Goal: Task Accomplishment & Management: Use online tool/utility

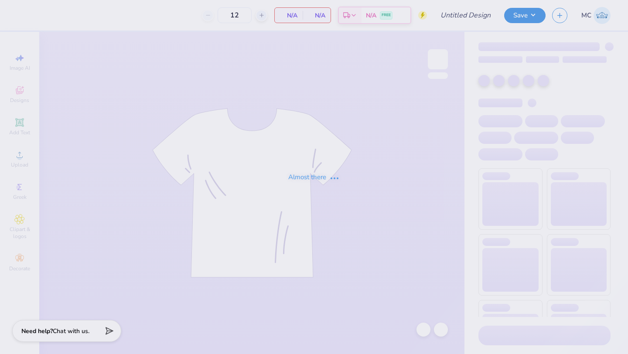
type input "parent's weekend 3"
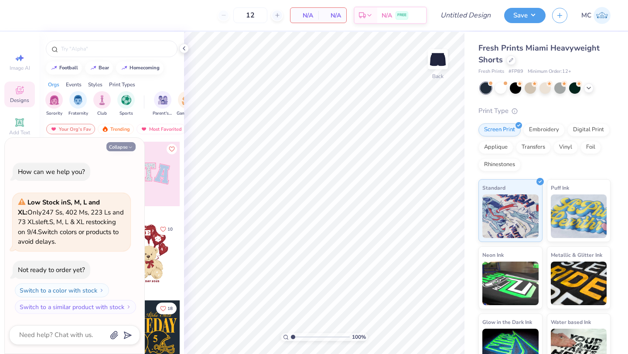
click at [125, 146] on button "Collapse" at bounding box center [120, 146] width 29 height 9
type textarea "x"
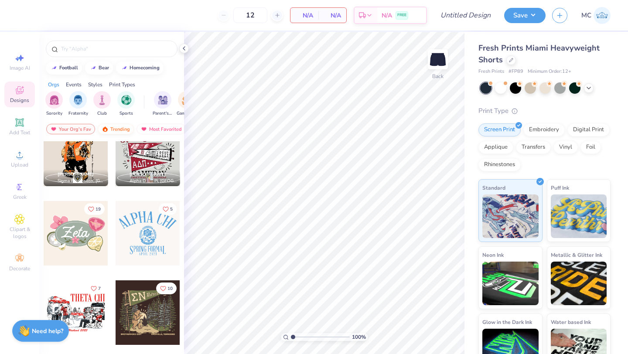
scroll to position [411, 0]
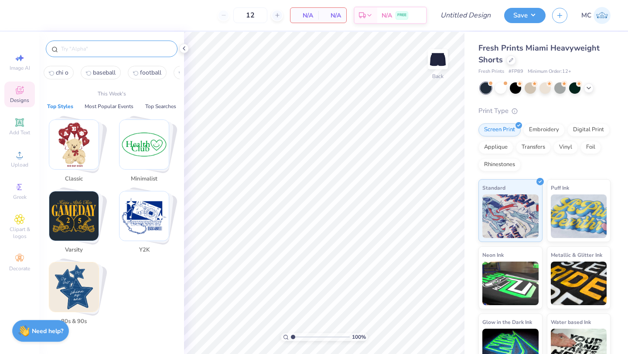
click at [95, 45] on input "text" at bounding box center [116, 48] width 112 height 9
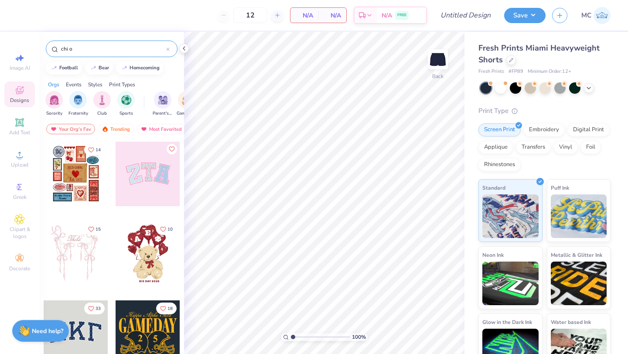
type input "chi o"
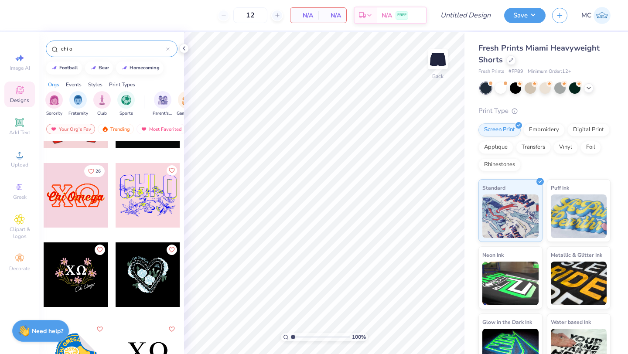
scroll to position [4605, 0]
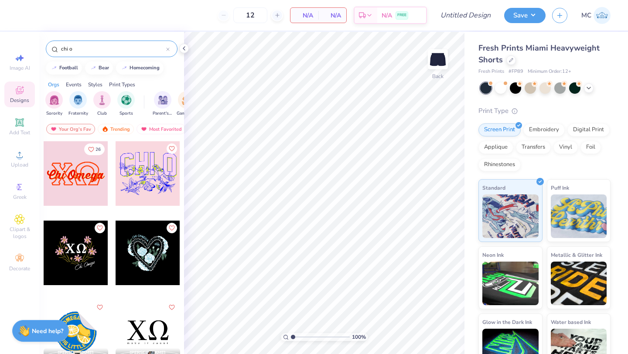
click at [58, 187] on div at bounding box center [76, 173] width 65 height 65
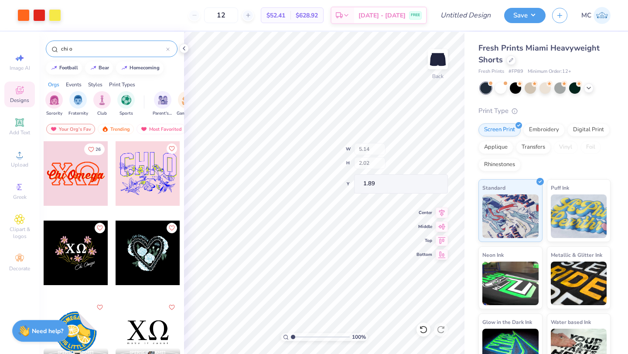
type input "2.84"
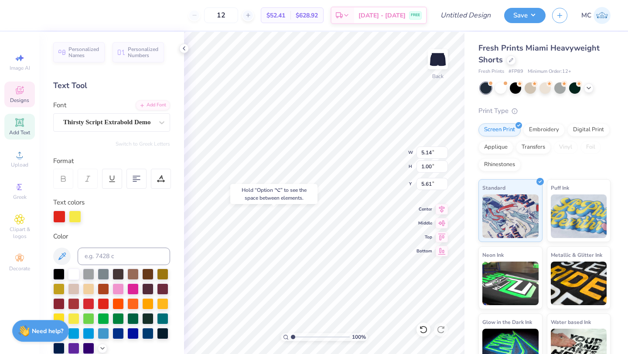
type input "5.61"
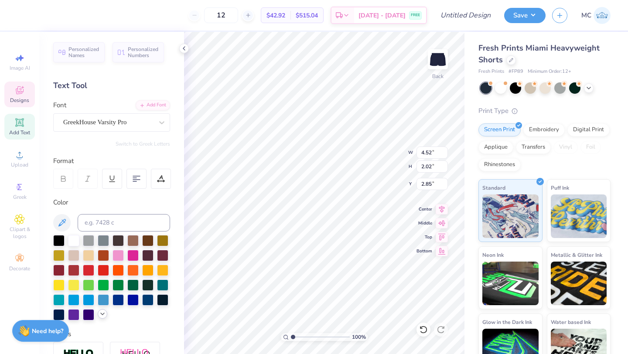
click at [103, 316] on icon at bounding box center [102, 314] width 7 height 7
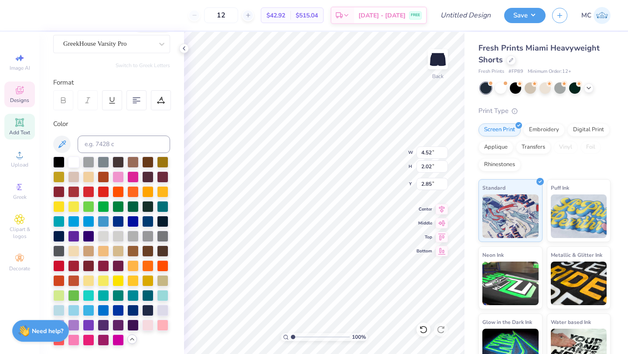
scroll to position [79, 0]
click at [88, 281] on div at bounding box center [88, 279] width 11 height 11
type input "4.47"
type input "2.14"
type input "3.02"
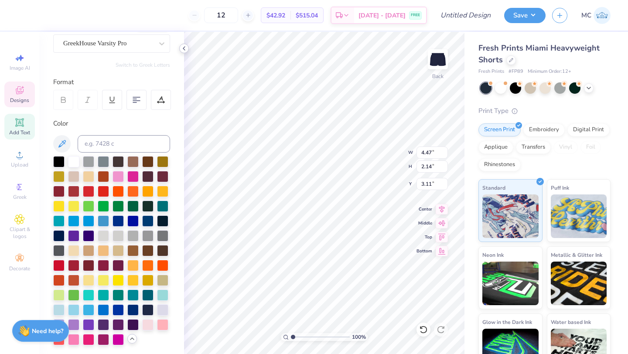
click at [184, 48] on polyline at bounding box center [184, 48] width 2 height 3
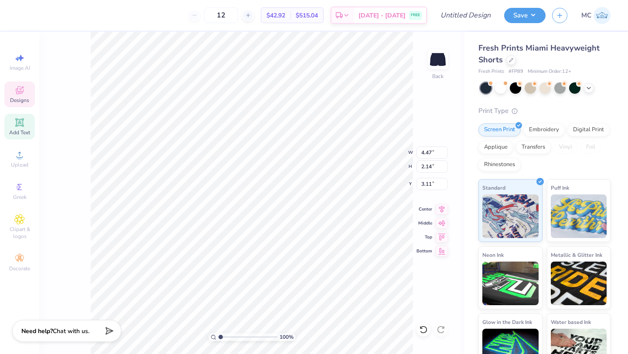
type input "2.84"
type input "1.36"
type input "8.64"
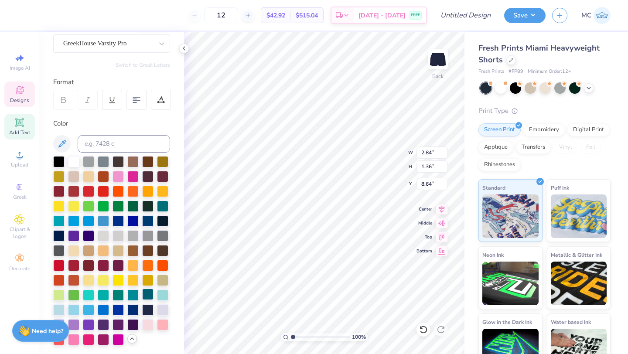
click at [141, 289] on div "12 $42.92 Per Item $515.04 Total Est. Delivery [DATE] - [DATE] FREE Design Titl…" at bounding box center [314, 177] width 628 height 354
click at [181, 49] on icon at bounding box center [184, 48] width 7 height 7
click at [147, 281] on div "12 $42.92 Per Item $515.04 Total Est. Delivery [DATE] - [DATE] FREE Design Titl…" at bounding box center [314, 177] width 628 height 354
click at [181, 45] on icon at bounding box center [184, 48] width 7 height 7
click at [182, 48] on icon at bounding box center [184, 48] width 7 height 7
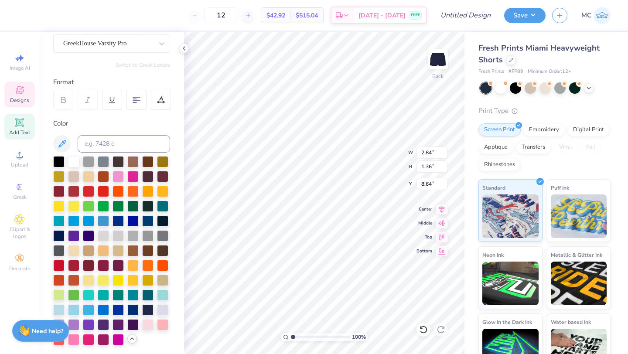
type input "6.34"
click at [184, 47] on polyline at bounding box center [184, 48] width 2 height 3
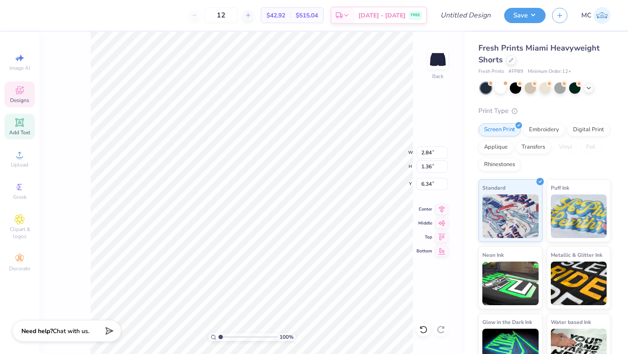
click at [18, 123] on icon at bounding box center [19, 122] width 7 height 7
type input "3.15"
type input "0.91"
type input "4.79"
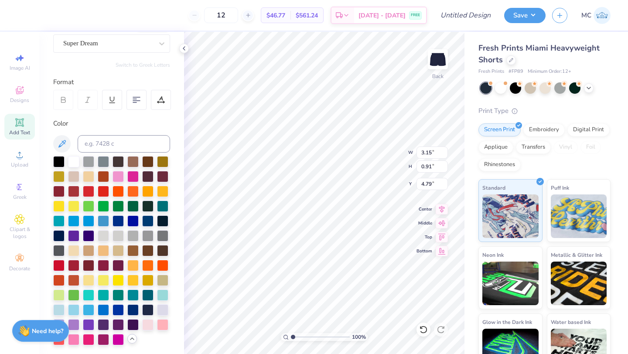
scroll to position [0, 0]
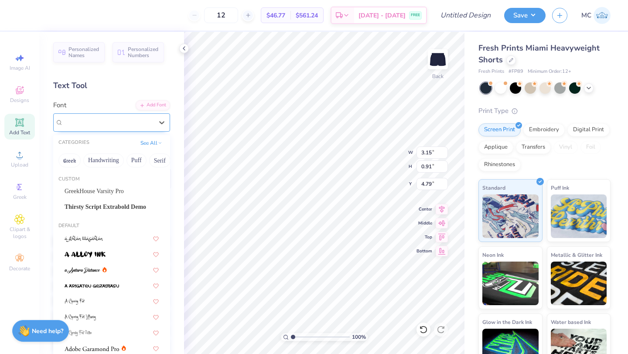
click at [94, 122] on div "Super Dream" at bounding box center [108, 123] width 92 height 14
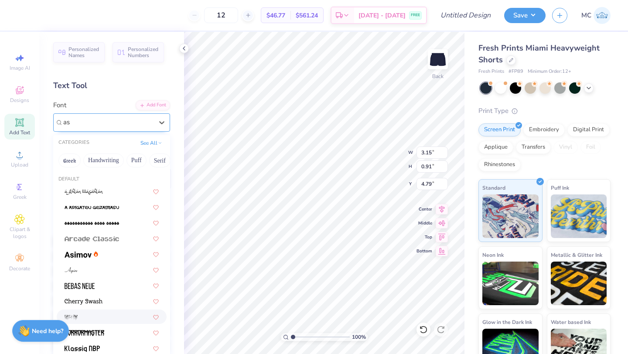
type input "a"
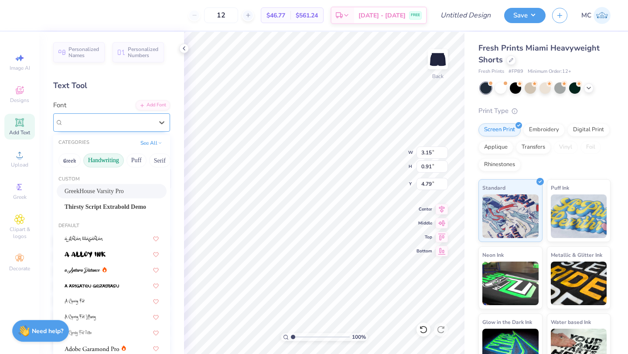
click at [102, 155] on button "Handwriting" at bounding box center [103, 161] width 41 height 14
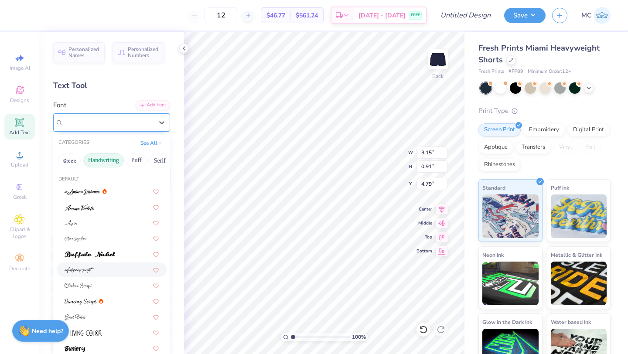
click at [97, 269] on div at bounding box center [112, 269] width 94 height 9
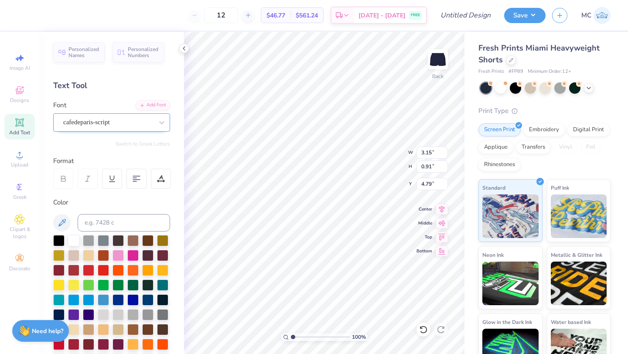
type input "3.77"
type input "1.21"
type input "4.64"
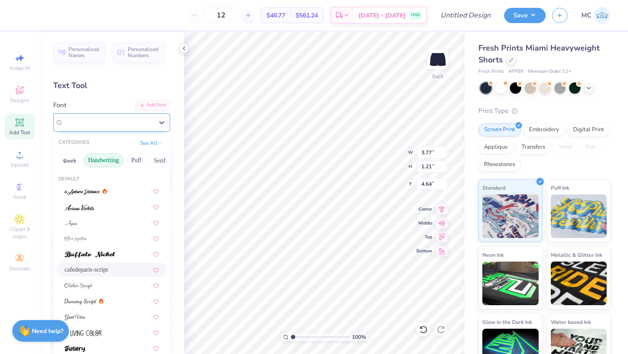
click at [94, 119] on div "cafedeparis-script" at bounding box center [108, 123] width 92 height 14
click at [109, 219] on div at bounding box center [112, 222] width 94 height 9
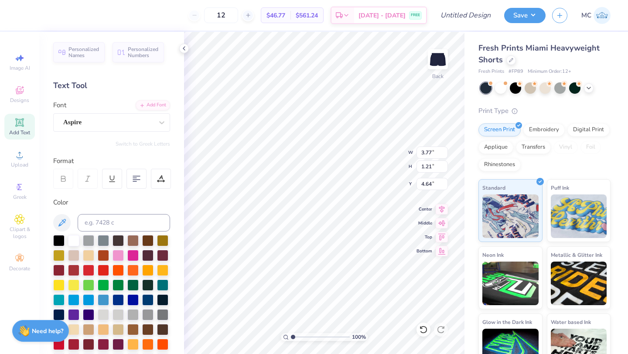
type input "2.89"
type input "0.92"
type input "4.79"
click at [124, 129] on div "Aspire" at bounding box center [111, 122] width 117 height 18
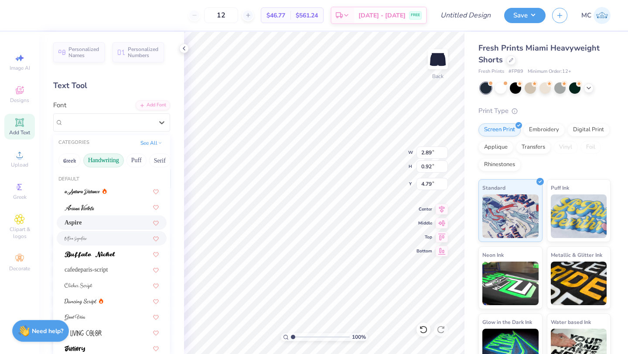
click at [102, 239] on div at bounding box center [112, 238] width 94 height 9
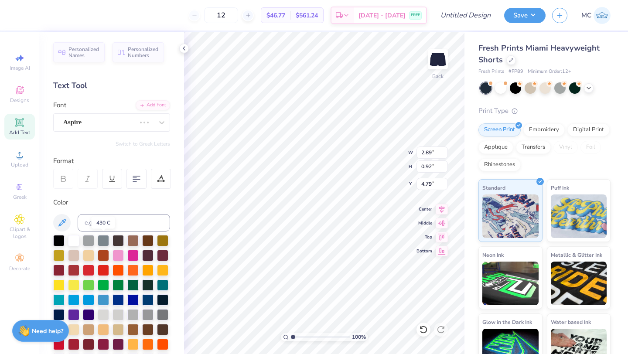
type input "5.49"
type input "2.68"
type input "3.91"
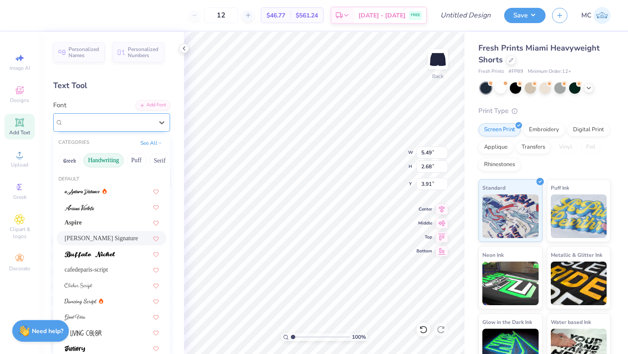
click at [106, 124] on div "[PERSON_NAME] Signature" at bounding box center [108, 123] width 92 height 14
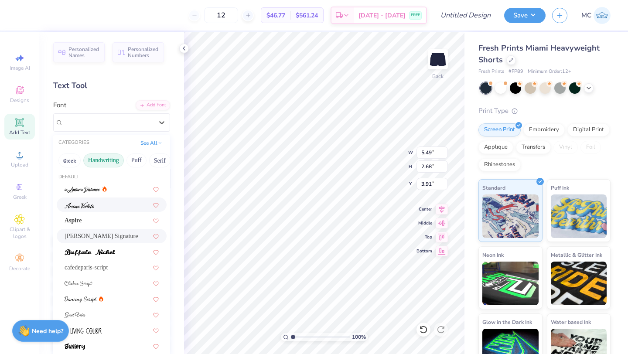
click at [100, 205] on div at bounding box center [112, 204] width 94 height 9
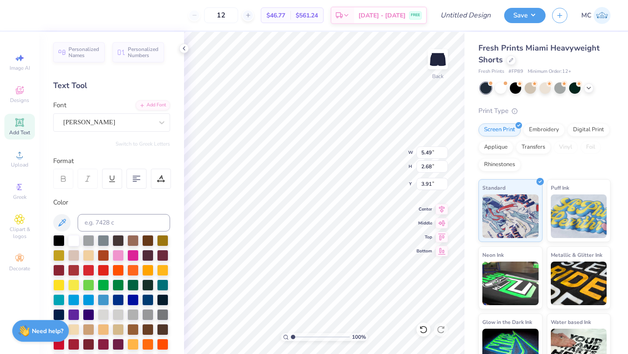
type input "3.48"
type input "1.11"
type input "4.69"
click at [109, 119] on div "[PERSON_NAME]" at bounding box center [108, 123] width 92 height 14
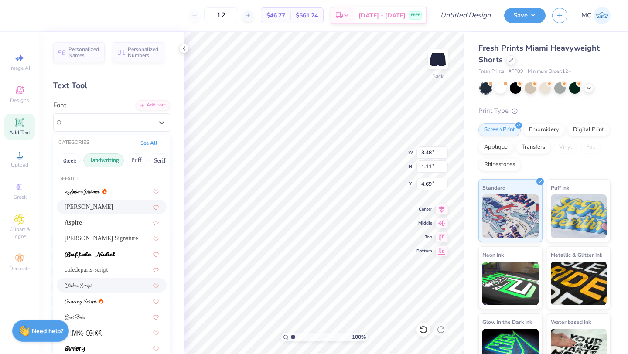
scroll to position [114, 0]
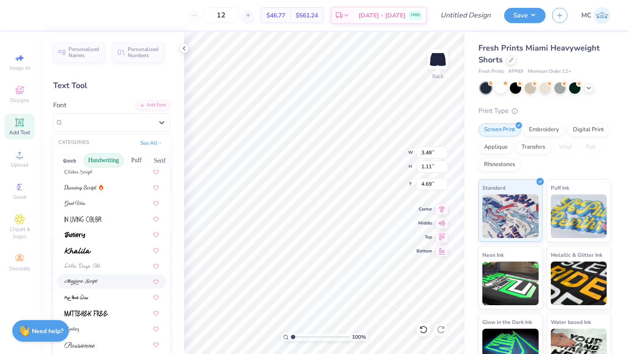
click at [126, 283] on div at bounding box center [112, 281] width 94 height 9
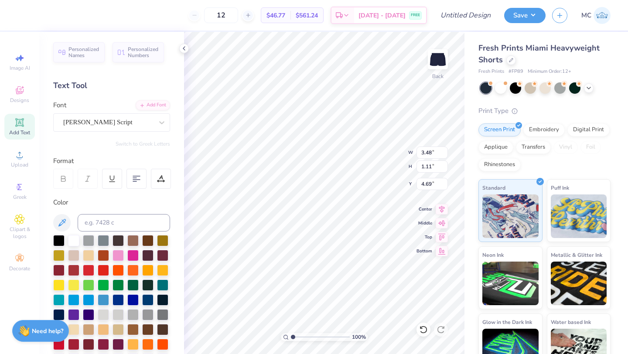
type input "6.03"
type input "1.30"
type input "4.60"
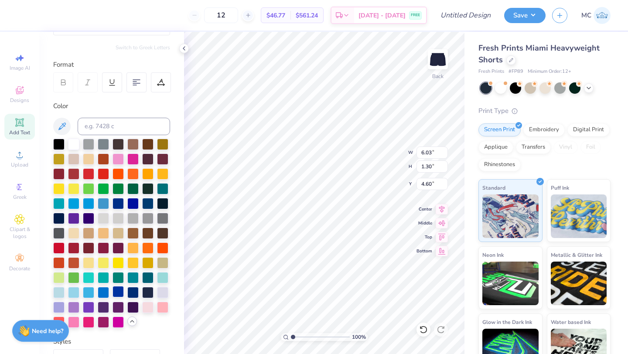
scroll to position [103, 0]
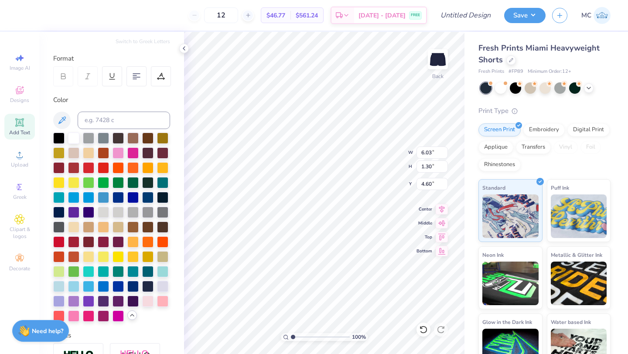
type textarea "Chi Omega"
click at [82, 249] on div at bounding box center [111, 227] width 117 height 189
click at [83, 257] on div at bounding box center [88, 255] width 11 height 11
click at [185, 49] on icon at bounding box center [184, 48] width 7 height 7
type input "2.53"
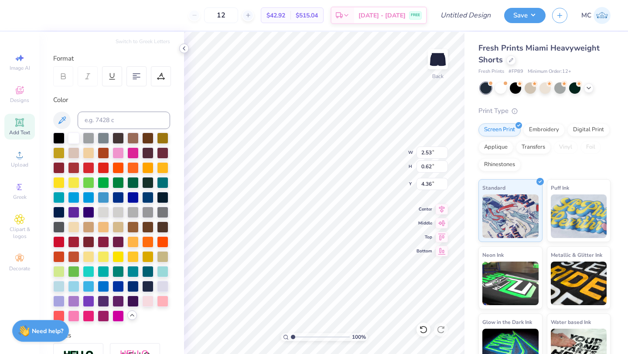
type input "0.62"
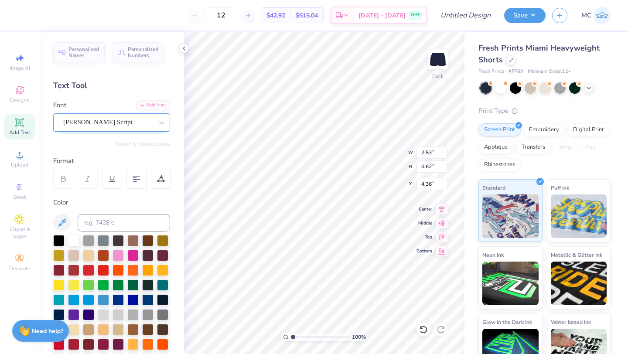
click at [85, 126] on div "[PERSON_NAME] Script" at bounding box center [108, 123] width 92 height 14
type input "4.43"
click at [103, 122] on div "[PERSON_NAME] Script" at bounding box center [108, 123] width 92 height 14
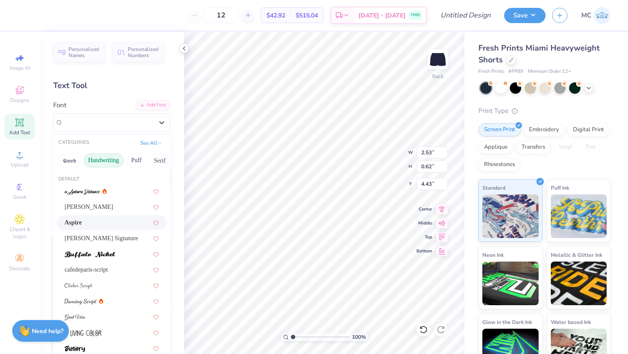
click at [117, 229] on div "Aspire" at bounding box center [112, 223] width 110 height 14
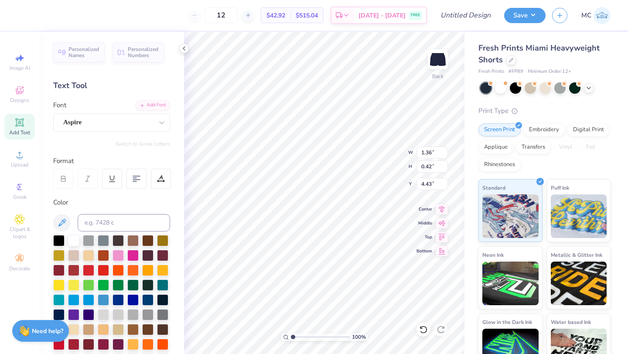
type input "1.36"
type input "0.42"
type input "4.53"
click at [100, 120] on div "Aspire" at bounding box center [108, 123] width 92 height 14
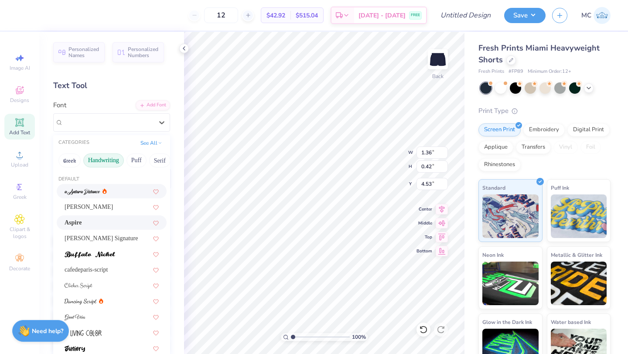
click at [105, 189] on icon at bounding box center [105, 190] width 4 height 5
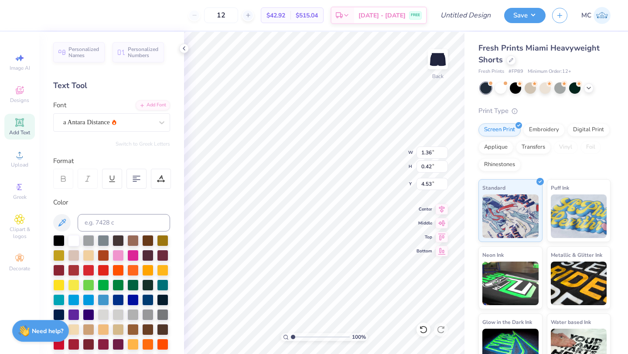
type input "1.51"
type input "0.46"
type input "4.51"
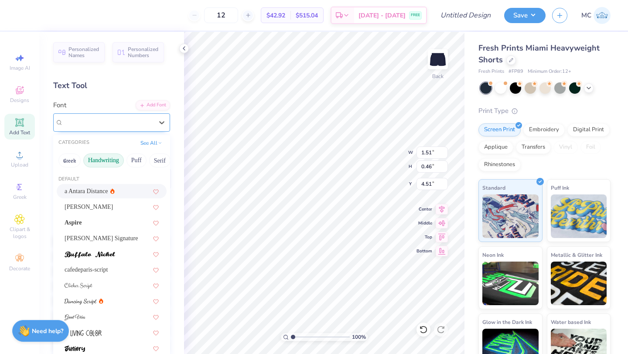
click at [120, 124] on div "a Antara Distance" at bounding box center [108, 123] width 92 height 14
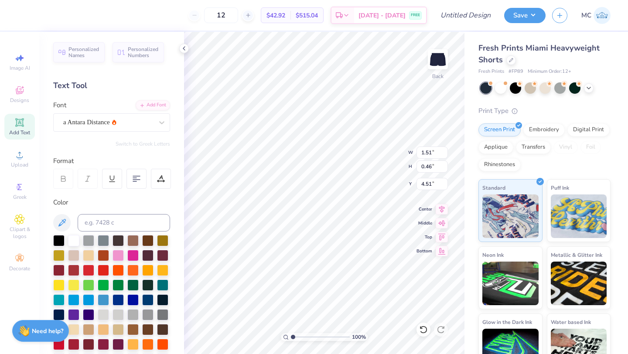
type input "2.25"
type input "0.68"
type input "7.92"
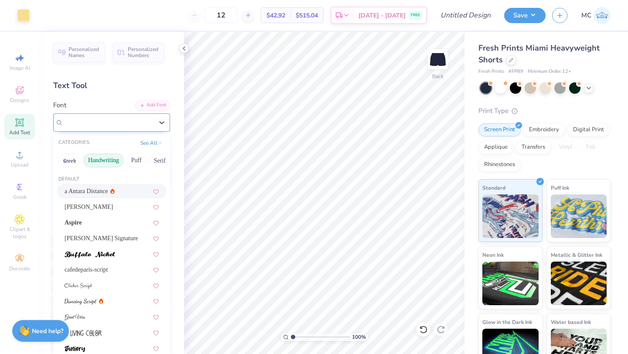
click at [133, 120] on div "a Antara Distance" at bounding box center [108, 123] width 92 height 14
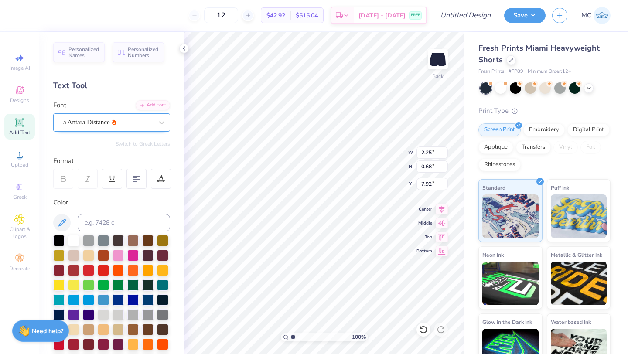
click at [137, 119] on div "a Antara Distance" at bounding box center [108, 123] width 92 height 14
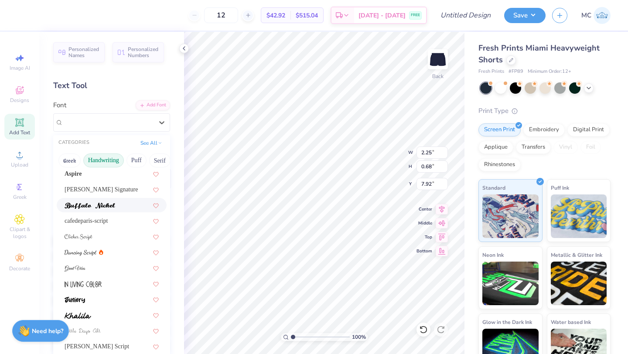
scroll to position [80, 0]
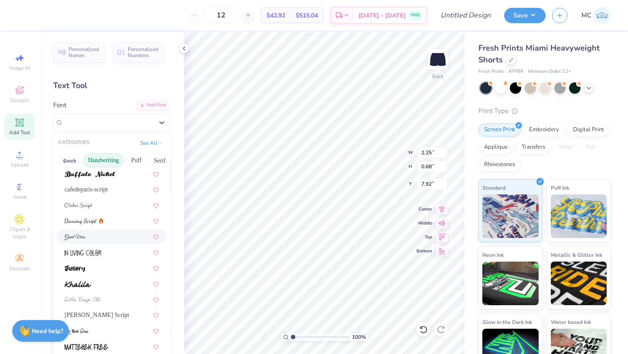
click at [119, 232] on div at bounding box center [112, 236] width 94 height 9
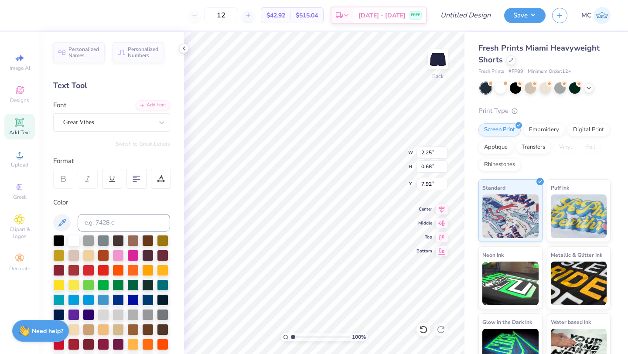
type input "2.50"
type input "0.75"
type input "7.89"
click at [146, 124] on div "Great Vibes" at bounding box center [108, 123] width 92 height 14
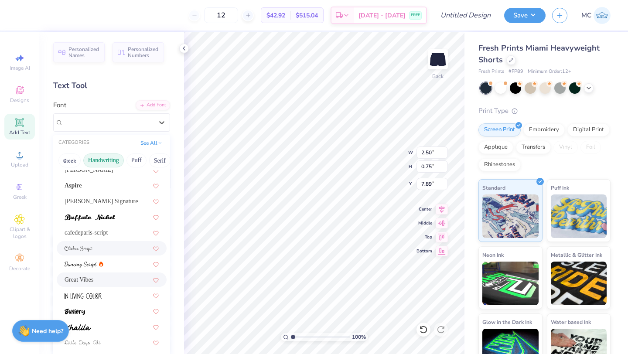
scroll to position [38, 0]
click at [117, 260] on div at bounding box center [112, 263] width 94 height 9
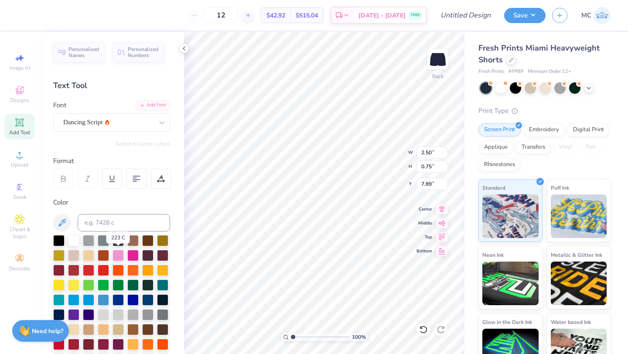
type input "2.64"
type input "0.67"
type input "7.93"
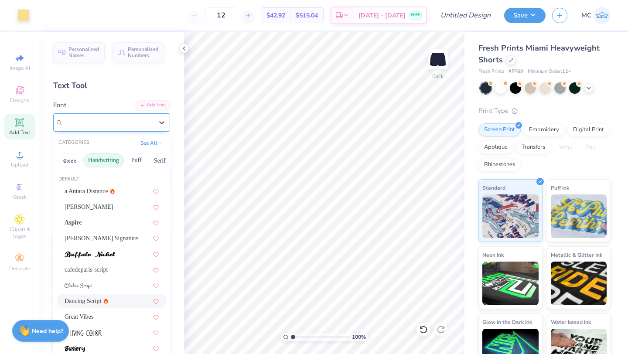
click at [124, 125] on div "Dancing Script" at bounding box center [108, 123] width 92 height 14
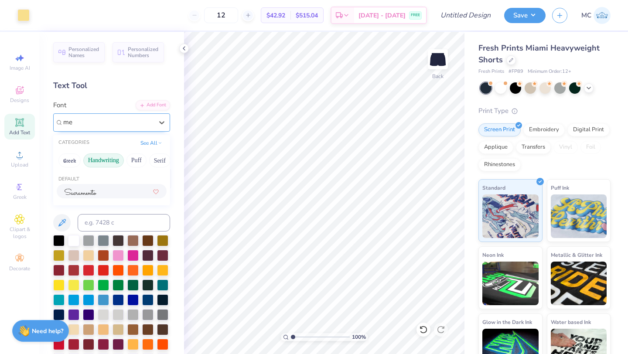
type input "m"
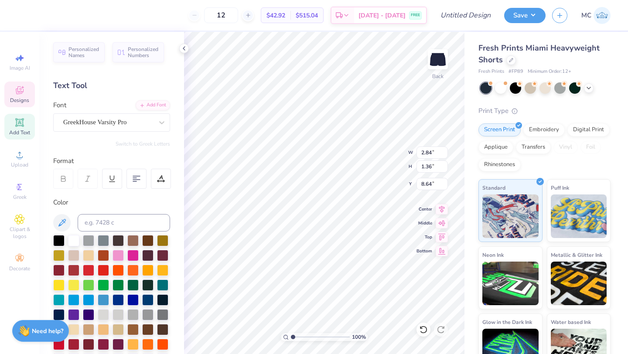
type input "8.64"
click at [183, 46] on icon at bounding box center [184, 48] width 7 height 7
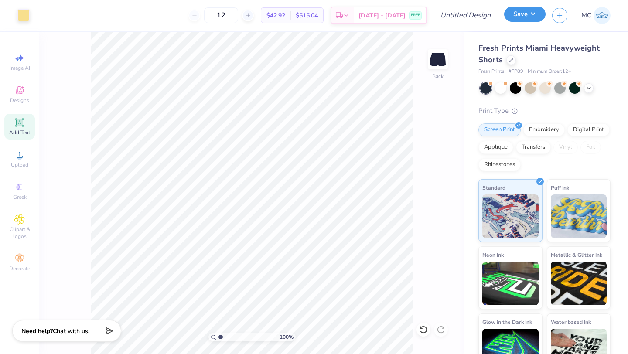
click at [527, 19] on button "Save" at bounding box center [524, 14] width 41 height 15
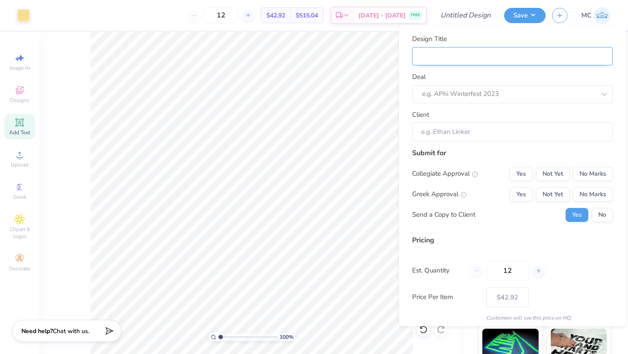
click at [447, 58] on input "Design Title" at bounding box center [512, 56] width 201 height 19
type input "S"
type input "Se"
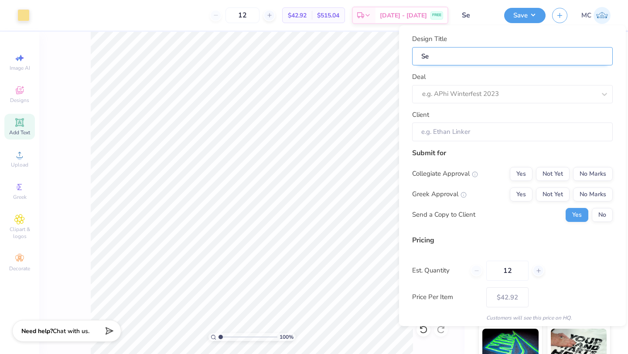
type input "Set"
type input "Set 1"
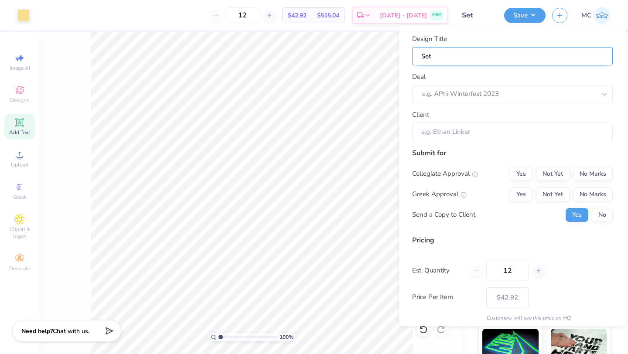
type input "Set 1"
type input "Set 1 S"
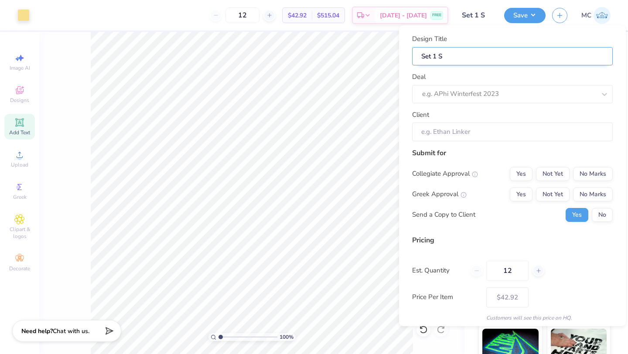
type input "Set 1 Sh"
type input "Set 1 Sho"
type input "Set 1 Shor"
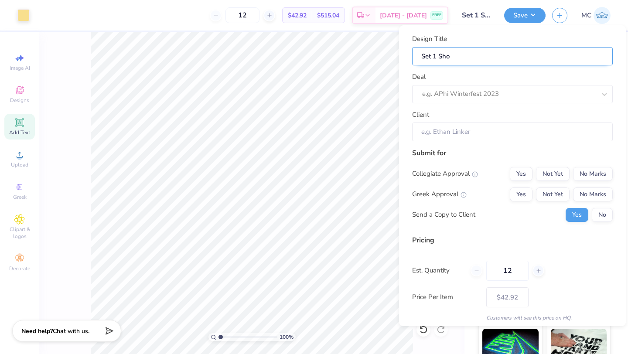
type input "Set 1 Shor"
type input "Set 1 Short"
type input "Set 1 Shorts"
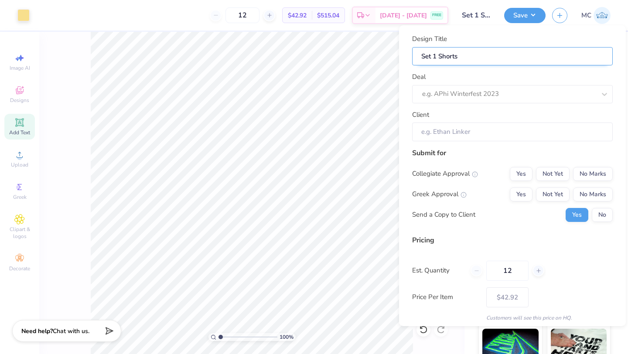
type input "Set 1 Shorts"
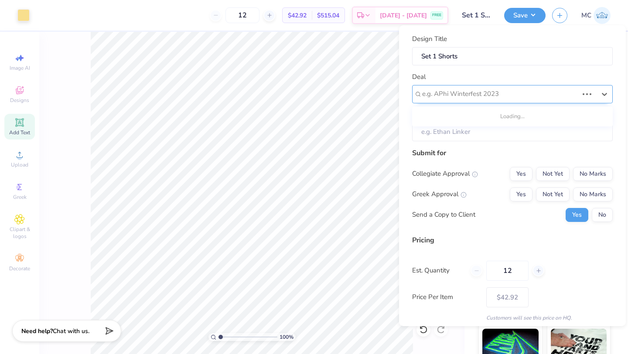
click at [458, 94] on div at bounding box center [500, 94] width 156 height 12
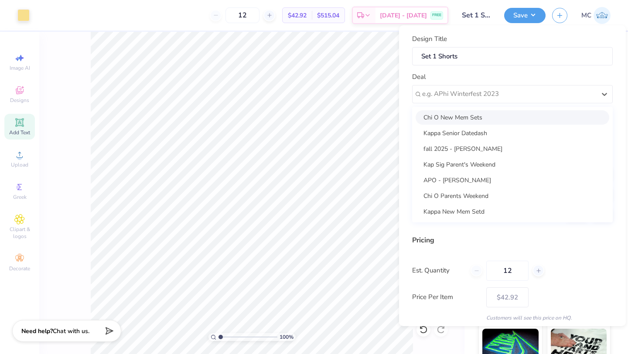
click at [446, 117] on div "Chi O New Mem Sets" at bounding box center [513, 117] width 194 height 14
type input "[PERSON_NAME]"
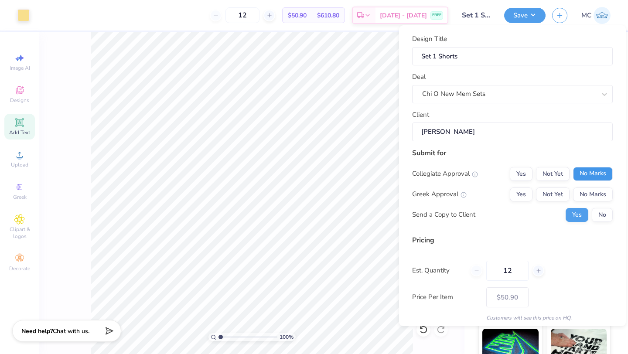
click at [602, 174] on button "No Marks" at bounding box center [593, 174] width 40 height 14
click at [517, 195] on button "Yes" at bounding box center [521, 195] width 23 height 14
type input "$50.90"
click at [519, 15] on button "Save" at bounding box center [524, 14] width 41 height 15
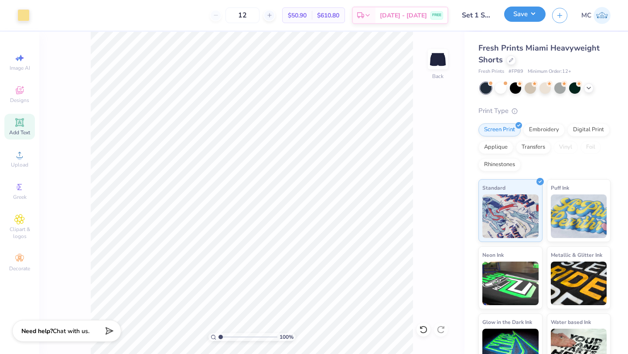
click at [519, 14] on button "Save" at bounding box center [524, 14] width 41 height 15
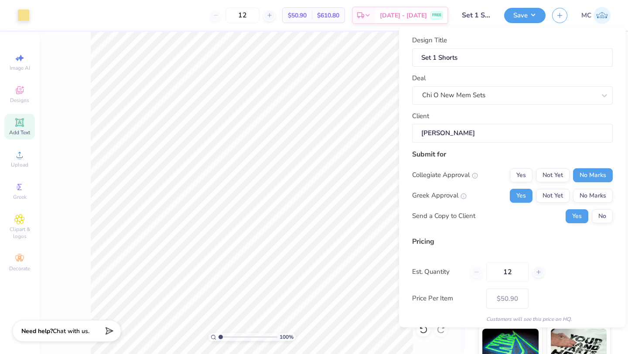
scroll to position [31, 0]
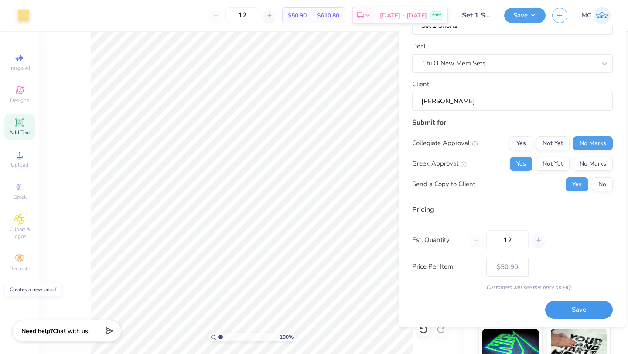
click at [559, 309] on button "Save" at bounding box center [579, 310] width 68 height 18
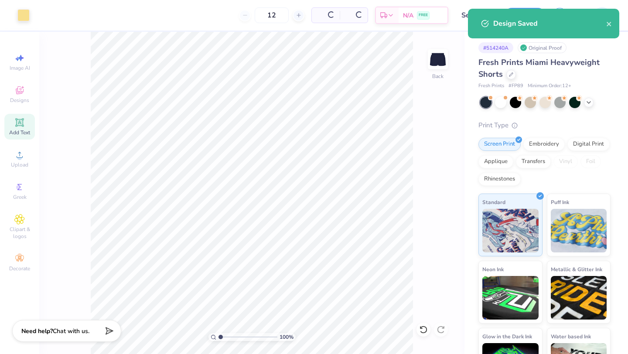
type input "$50.90"
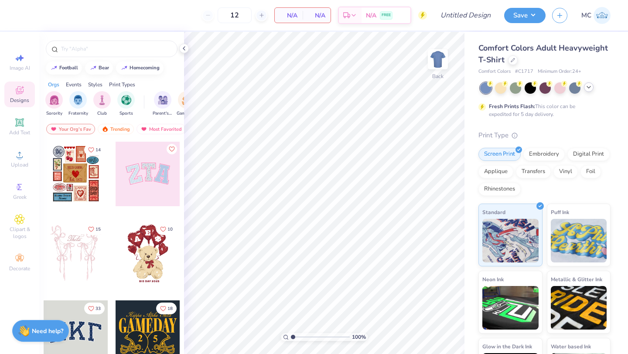
click at [588, 89] on icon at bounding box center [588, 87] width 7 height 7
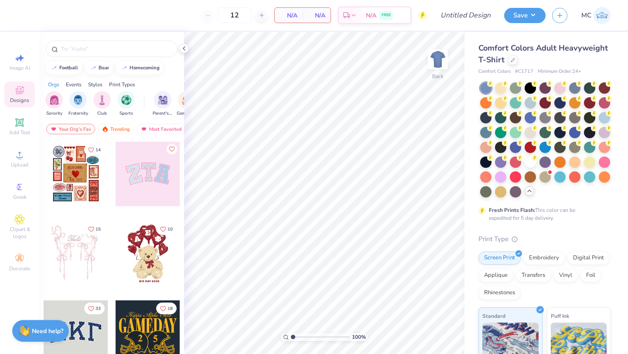
click at [538, 134] on div at bounding box center [545, 139] width 130 height 115
click at [528, 133] on div at bounding box center [530, 131] width 11 height 11
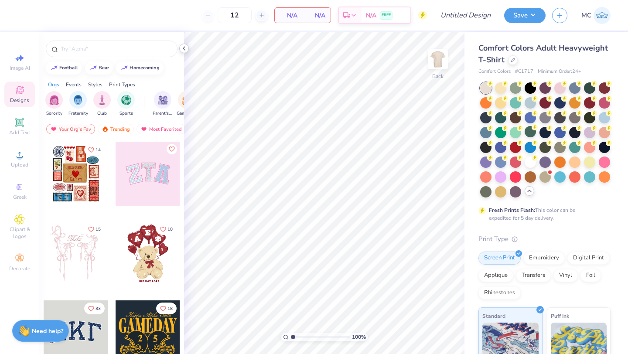
click at [182, 51] on icon at bounding box center [184, 48] width 7 height 7
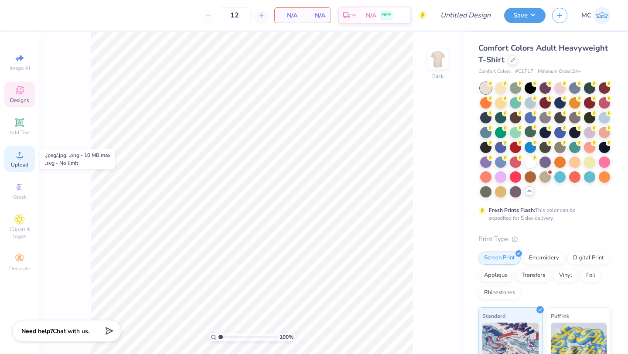
click at [19, 165] on span "Upload" at bounding box center [19, 164] width 17 height 7
click at [16, 88] on icon at bounding box center [19, 90] width 10 height 10
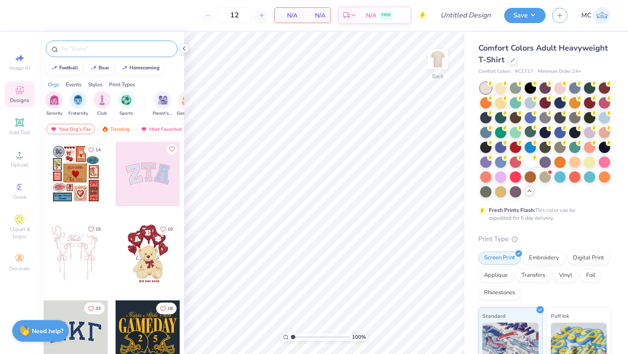
click at [69, 50] on input "text" at bounding box center [116, 48] width 112 height 9
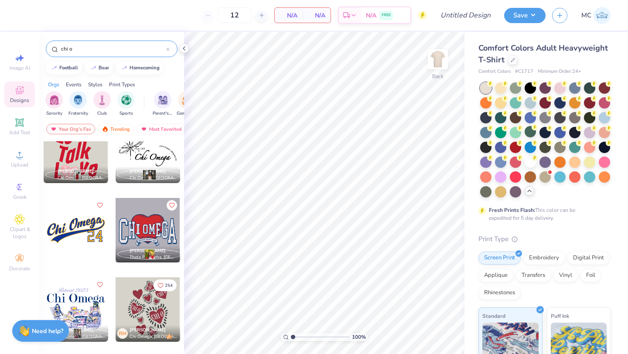
scroll to position [4340, 0]
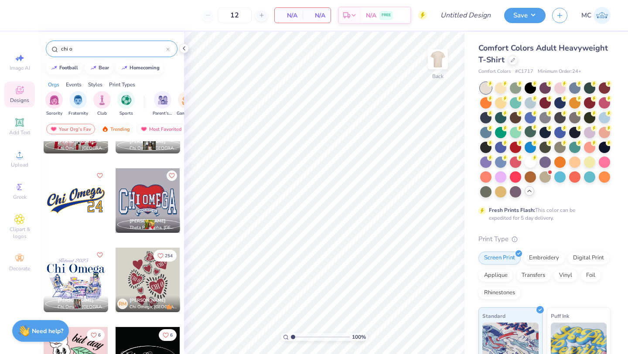
type input "chi o"
click at [74, 190] on div at bounding box center [76, 200] width 65 height 65
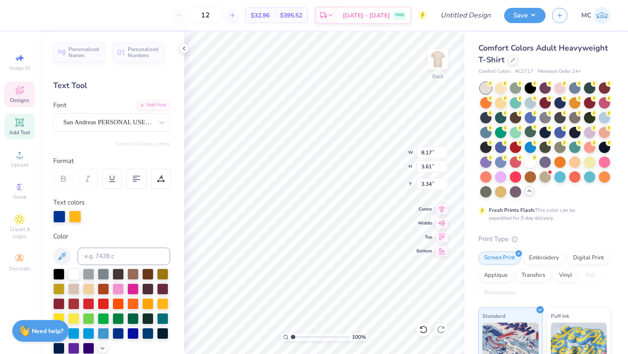
scroll to position [0, 0]
click at [424, 330] on icon at bounding box center [423, 329] width 9 height 9
type textarea "C"
type textarea "Kappa"
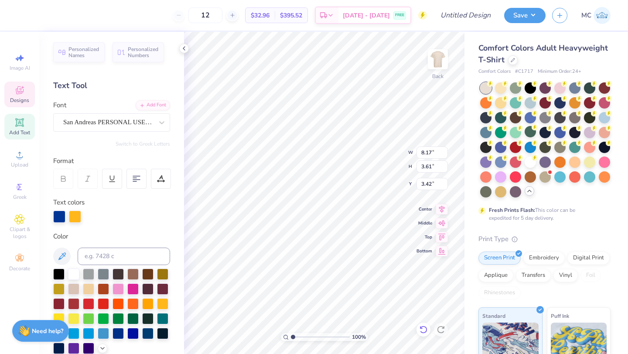
click at [424, 329] on icon at bounding box center [423, 329] width 9 height 9
type input "3.34"
click at [356, 339] on span "100 %" at bounding box center [359, 337] width 14 height 8
click at [422, 331] on icon at bounding box center [423, 329] width 9 height 9
type input "3.34"
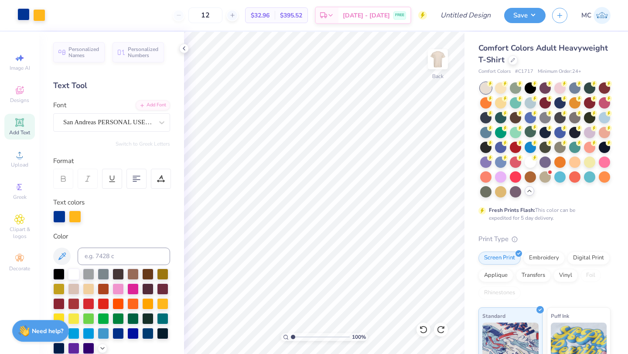
click at [21, 17] on div at bounding box center [23, 14] width 12 height 12
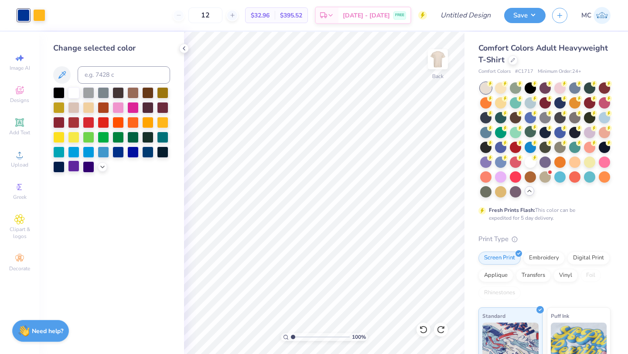
click at [73, 168] on div at bounding box center [73, 166] width 11 height 11
click at [39, 18] on div at bounding box center [39, 14] width 12 height 12
click at [70, 89] on div at bounding box center [73, 91] width 11 height 11
click at [523, 15] on button "Save" at bounding box center [524, 14] width 41 height 15
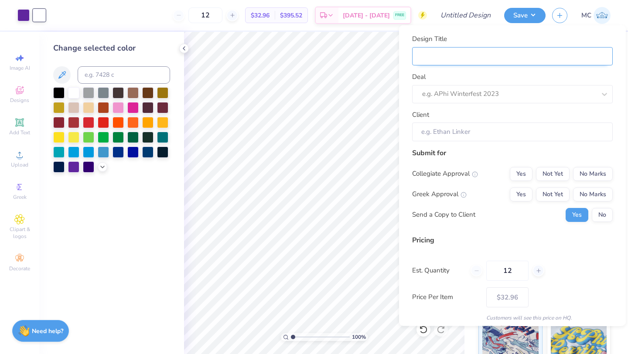
click at [446, 62] on input "Design Title" at bounding box center [512, 56] width 201 height 19
type input "k"
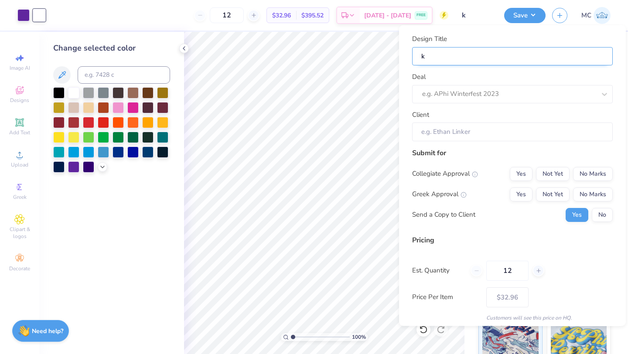
type input "ka"
type input "kap"
type input "kapp"
type input "kappa"
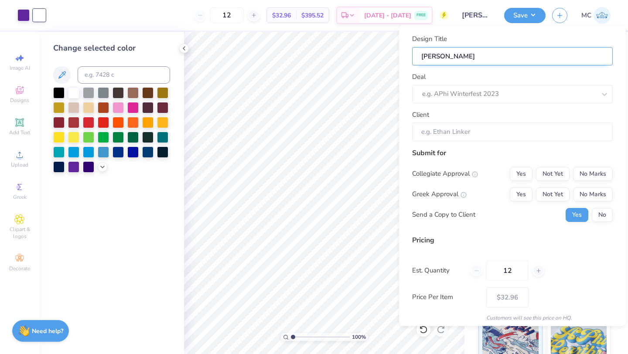
type input "kappa"
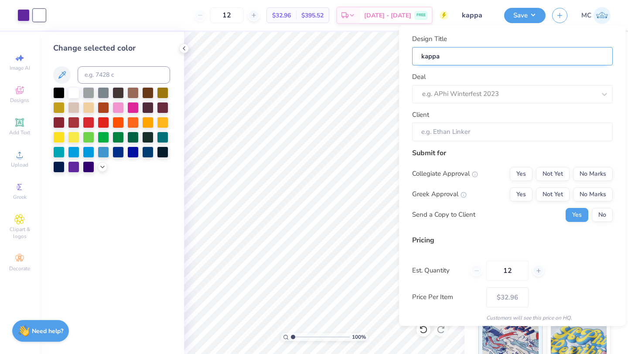
type input "kapp"
type input "kap"
type input "ka"
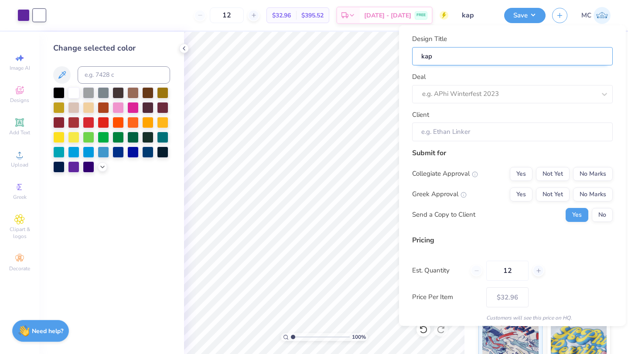
type input "ka"
type input "k"
type input "o"
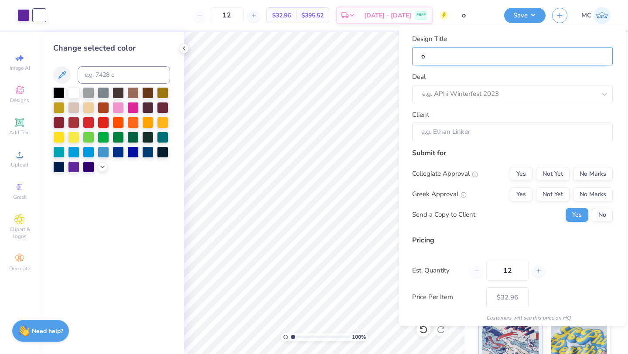
type input "op"
type input "opt"
type input "opti"
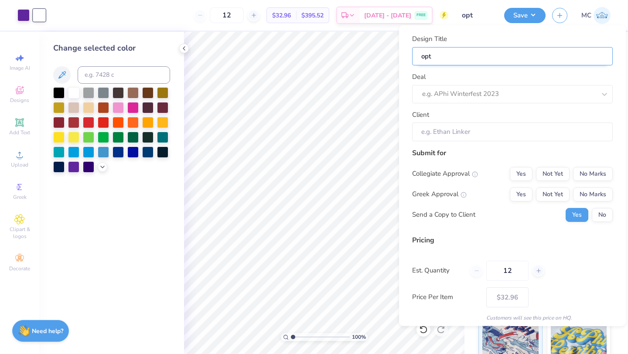
type input "opti"
type input "optio"
type input "option"
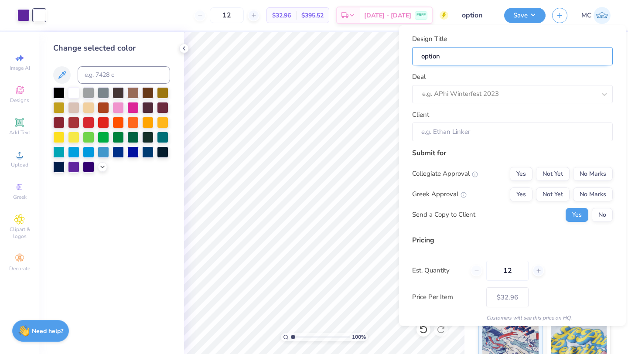
type input "option"
type input "option 3"
click at [465, 86] on div "e.g. APhi Winterfest 2023" at bounding box center [512, 94] width 201 height 18
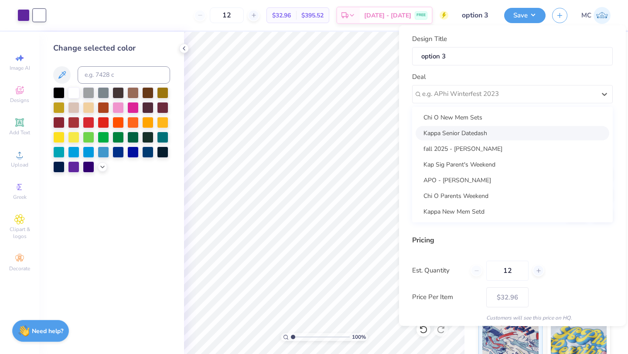
click at [434, 133] on div "Kappa Senior Datedash" at bounding box center [513, 133] width 194 height 14
type input "Molly Lucas"
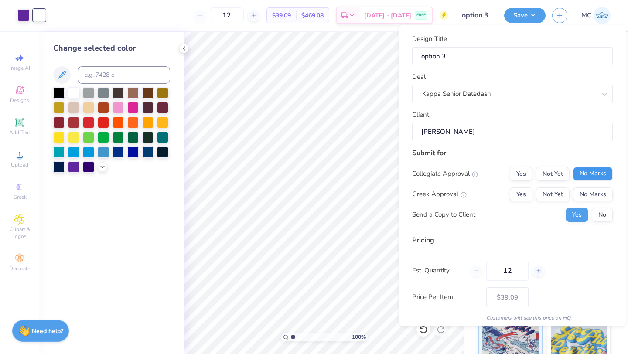
click at [595, 175] on button "No Marks" at bounding box center [593, 174] width 40 height 14
click at [520, 193] on button "Yes" at bounding box center [521, 194] width 23 height 14
click at [603, 212] on button "No" at bounding box center [602, 215] width 21 height 14
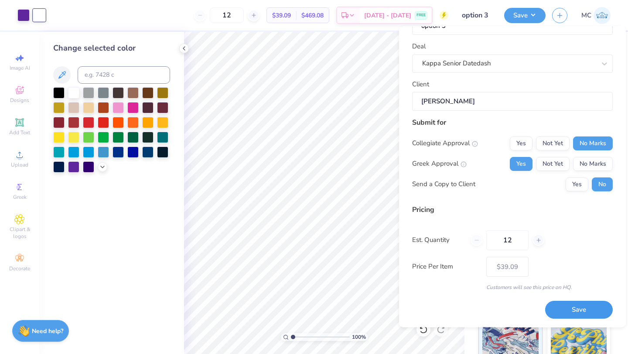
click at [578, 313] on button "Save" at bounding box center [579, 310] width 68 height 18
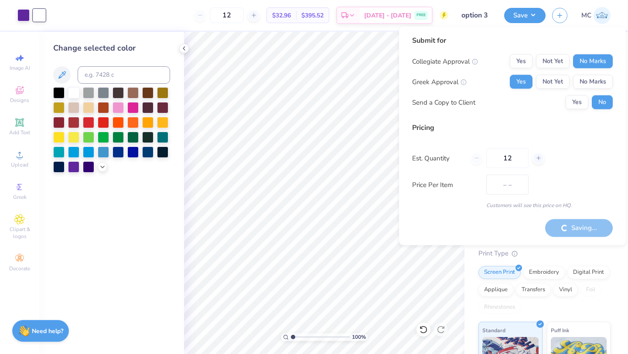
type input "$39.09"
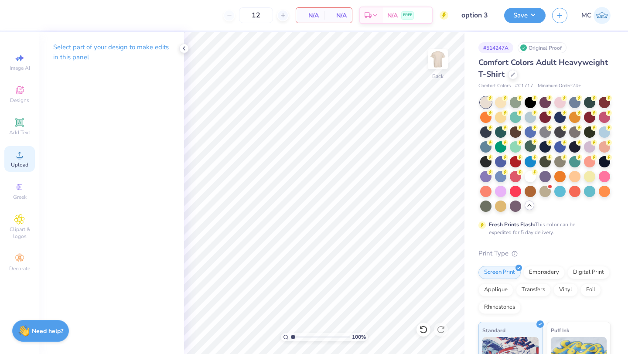
click at [10, 156] on div "Upload" at bounding box center [19, 159] width 31 height 26
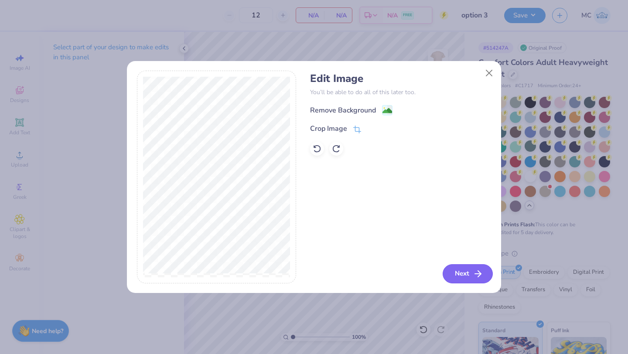
click at [460, 271] on button "Next" at bounding box center [468, 273] width 50 height 19
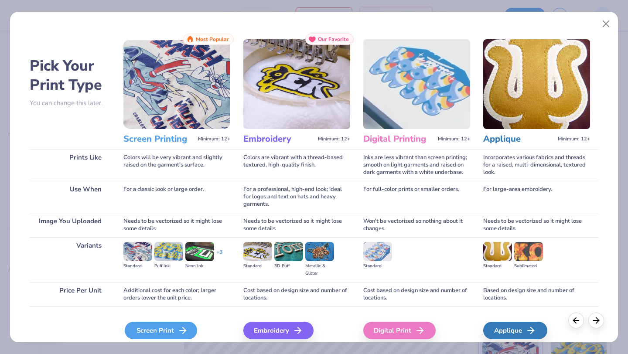
click at [146, 328] on div "Screen Print" at bounding box center [161, 330] width 72 height 17
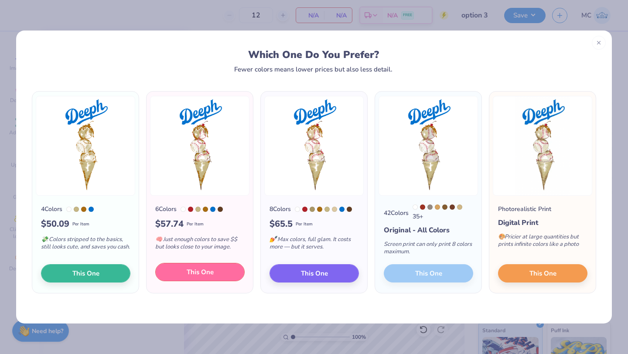
click at [211, 276] on span "This One" at bounding box center [200, 272] width 27 height 10
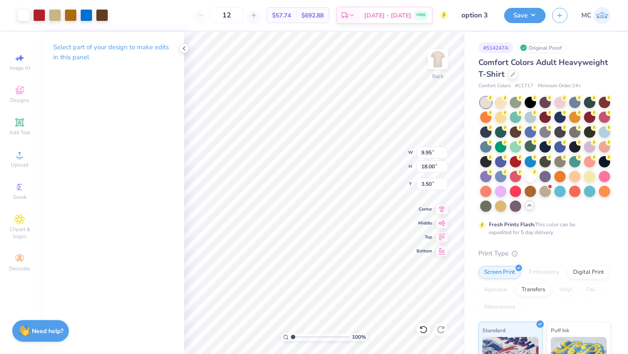
type input "2.45"
type input "4.42"
type input "3.00"
click at [519, 14] on button "Save" at bounding box center [524, 14] width 41 height 15
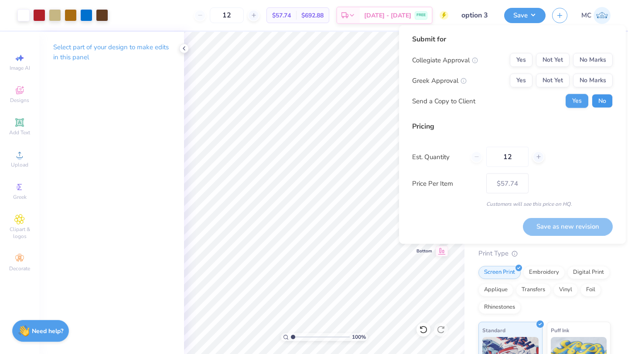
click at [606, 103] on button "No" at bounding box center [602, 101] width 21 height 14
click at [519, 81] on button "Yes" at bounding box center [521, 81] width 23 height 14
click at [585, 66] on button "No Marks" at bounding box center [593, 60] width 40 height 14
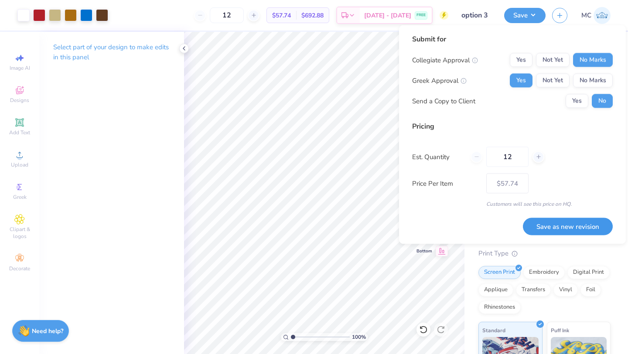
click at [555, 229] on button "Save as new revision" at bounding box center [568, 227] width 90 height 18
type input "$57.74"
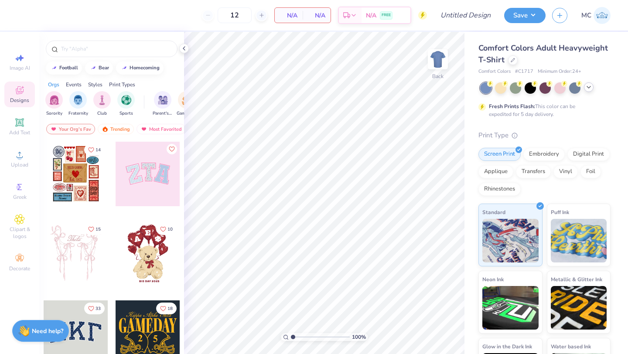
click at [590, 90] on icon at bounding box center [588, 87] width 7 height 7
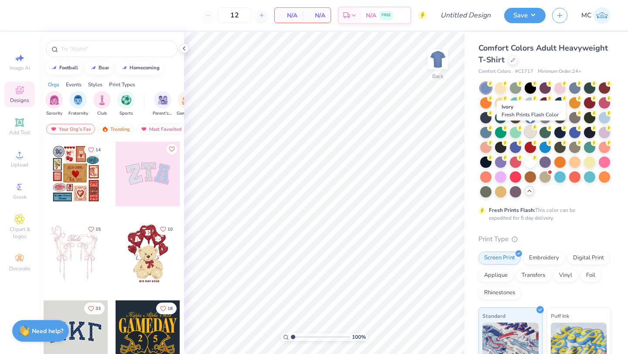
click at [530, 131] on div at bounding box center [530, 131] width 11 height 11
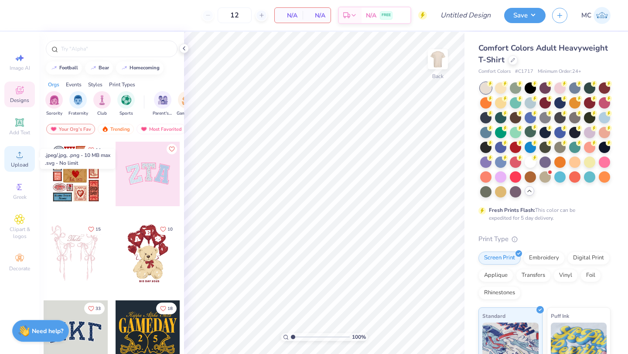
click at [15, 158] on icon at bounding box center [19, 155] width 10 height 10
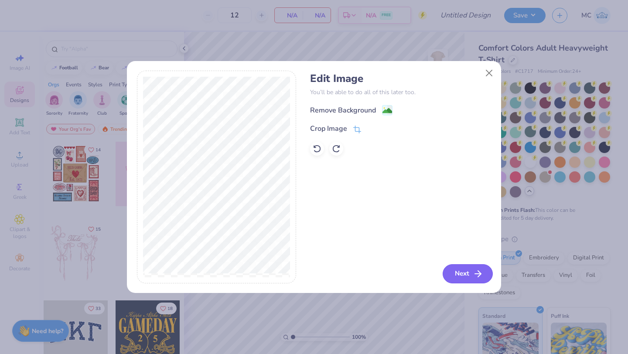
click at [479, 273] on icon "button" at bounding box center [478, 274] width 10 height 10
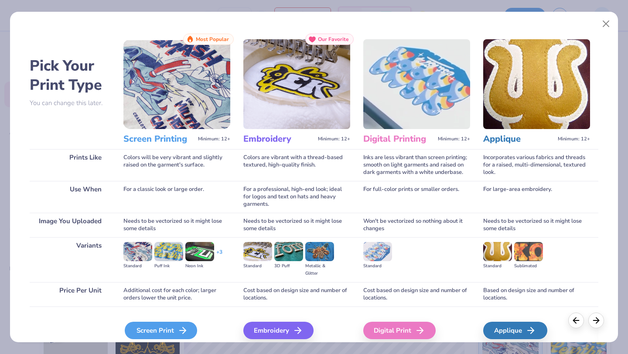
click at [151, 334] on div "Screen Print" at bounding box center [161, 330] width 72 height 17
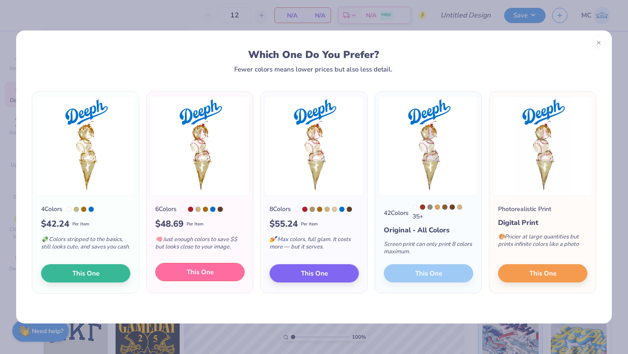
click at [207, 277] on span "This One" at bounding box center [200, 272] width 27 height 10
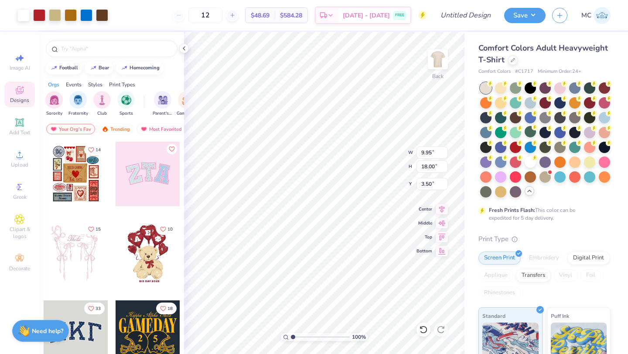
type input "1.85"
type input "3.35"
type input "3.00"
click at [523, 14] on button "Save" at bounding box center [524, 14] width 41 height 15
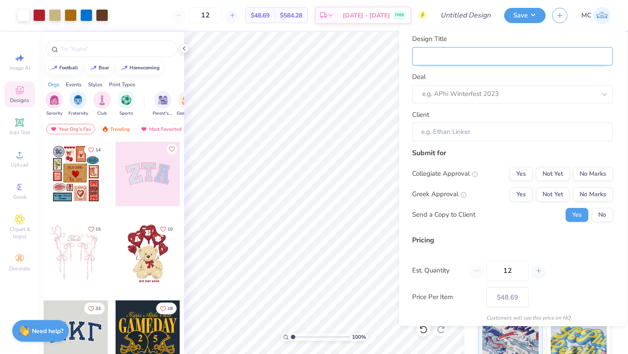
click at [432, 55] on input "Design Title" at bounding box center [512, 56] width 201 height 19
type input "o"
type input "op"
type input "opt"
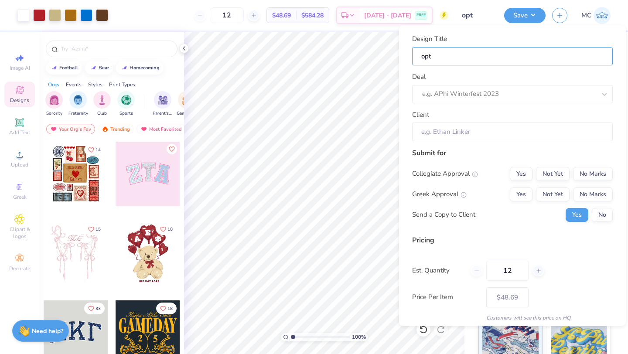
type input "opti"
type input "optio"
type input "option"
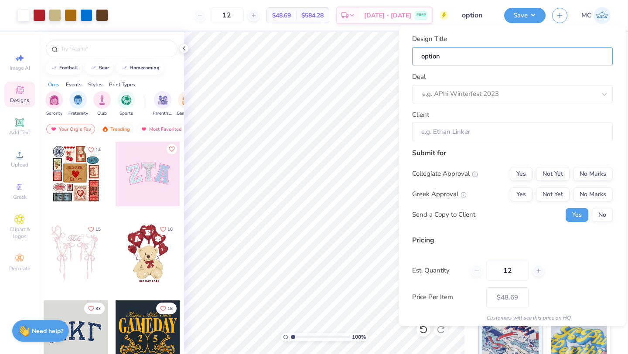
type input "option 3"
click at [433, 87] on div "e.g. APhi Winterfest 2023" at bounding box center [500, 94] width 158 height 14
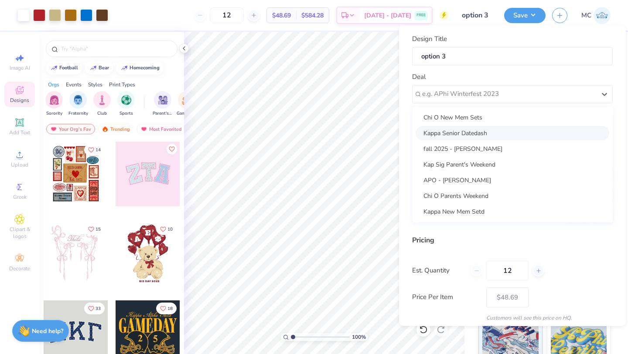
drag, startPoint x: 446, startPoint y: 115, endPoint x: 446, endPoint y: 131, distance: 15.7
click at [446, 131] on div "Chi O New Mem Sets Kappa Senior Datedash fall 2025 - Anna Mccoy Kap Sig Parent'…" at bounding box center [512, 164] width 201 height 116
click at [446, 131] on div "Kappa Senior Datedash" at bounding box center [513, 133] width 194 height 14
type input "Molly Lucas"
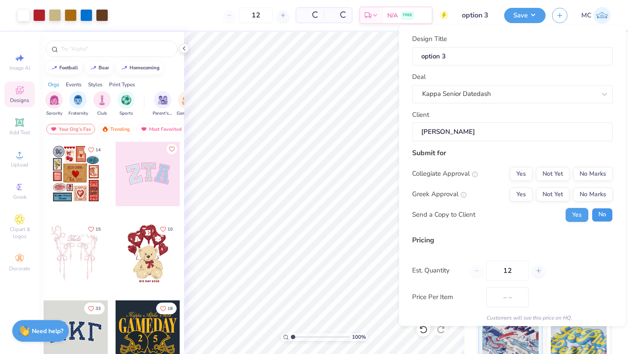
click at [606, 210] on button "No" at bounding box center [602, 215] width 21 height 14
click at [603, 192] on button "No Marks" at bounding box center [593, 194] width 40 height 14
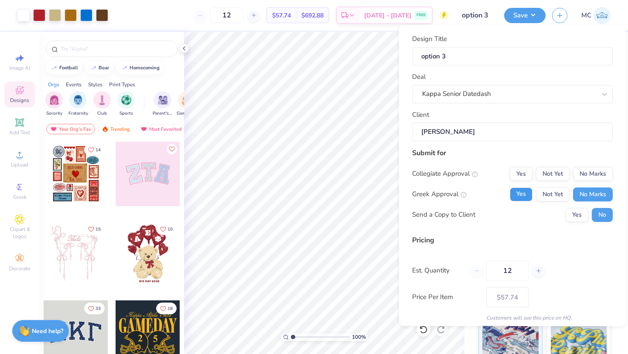
click at [522, 194] on button "Yes" at bounding box center [521, 194] width 23 height 14
click at [606, 175] on button "No Marks" at bounding box center [593, 174] width 40 height 14
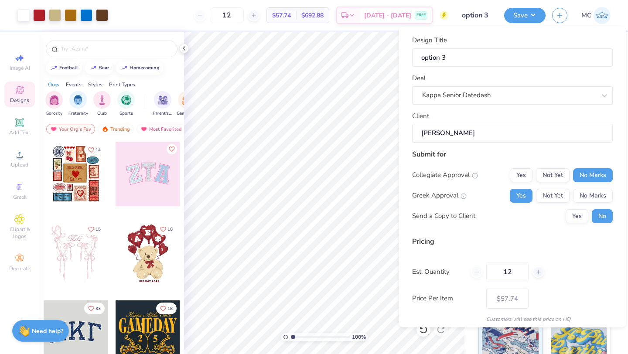
scroll to position [31, 0]
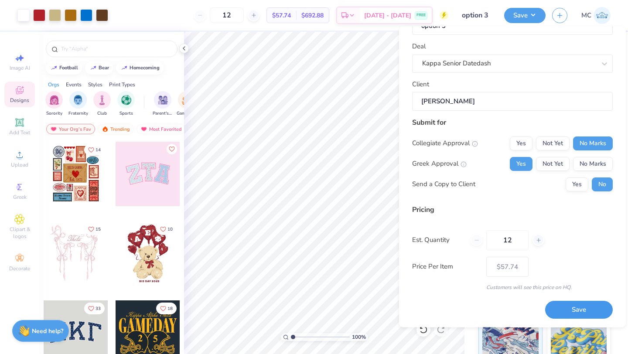
click at [561, 310] on button "Save" at bounding box center [579, 310] width 68 height 18
type input "$57.74"
